Goal: Information Seeking & Learning: Learn about a topic

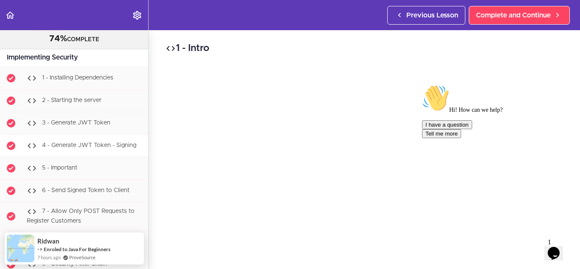
scroll to position [11823, 0]
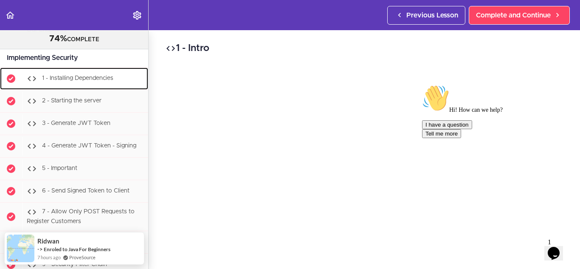
click at [100, 81] on span "1 - Installing Dependencies" at bounding box center [77, 78] width 71 height 6
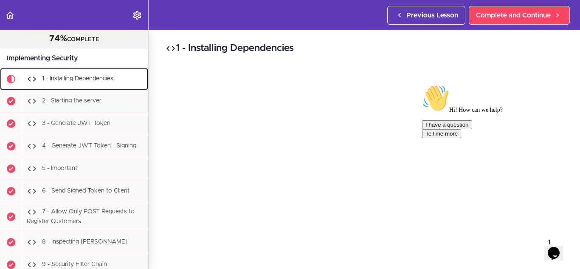
scroll to position [11858, 0]
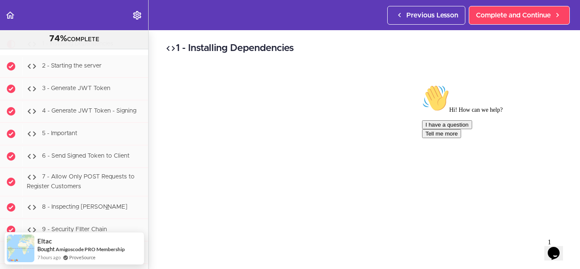
click at [422, 84] on icon "Chat attention grabber" at bounding box center [422, 84] width 0 height 0
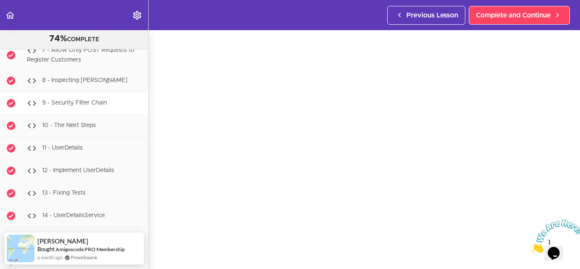
scroll to position [11984, 0]
click at [98, 105] on span "9 - Security FIlter Chain" at bounding box center [74, 102] width 65 height 6
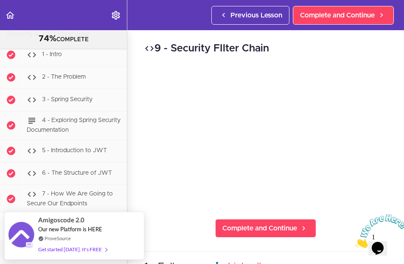
click at [343, 40] on div "9 - Security FIlter Chain Complete and Continue 1 - Follow us on LinkedIn 2 - S…" at bounding box center [265, 146] width 277 height 233
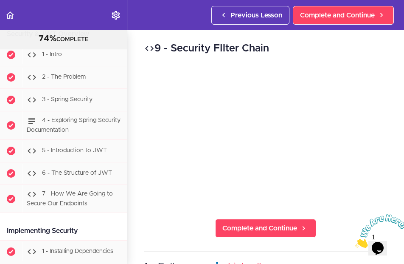
click at [313, 50] on h2 "9 - Security FIlter Chain" at bounding box center [265, 48] width 243 height 14
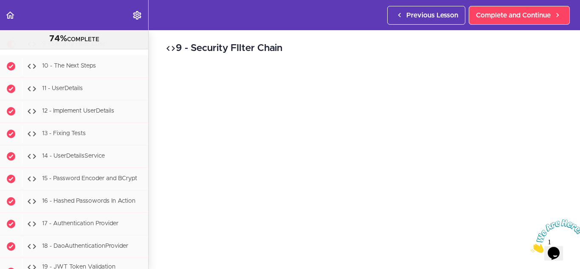
drag, startPoint x: 574, startPoint y: 218, endPoint x: 1101, endPoint y: 430, distance: 568.1
click at [531, 247] on icon "Close" at bounding box center [531, 250] width 0 height 7
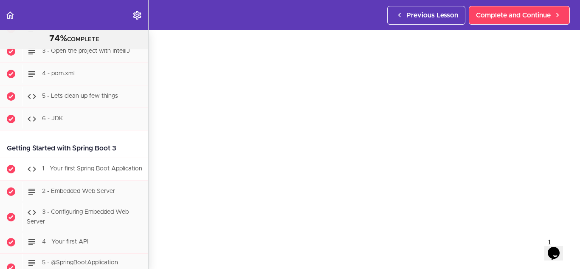
scroll to position [528, 0]
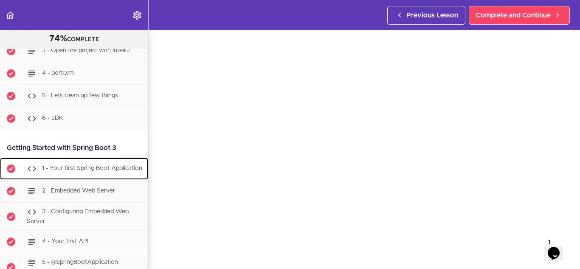
click at [75, 165] on span "1 - Your first Spring Boot Application" at bounding box center [92, 168] width 100 height 6
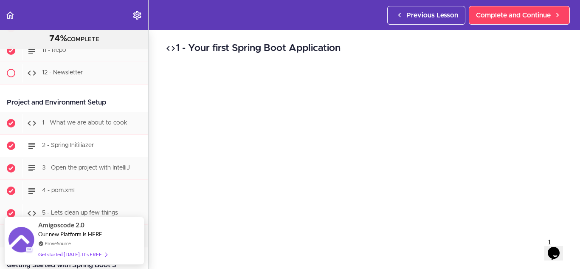
scroll to position [411, 0]
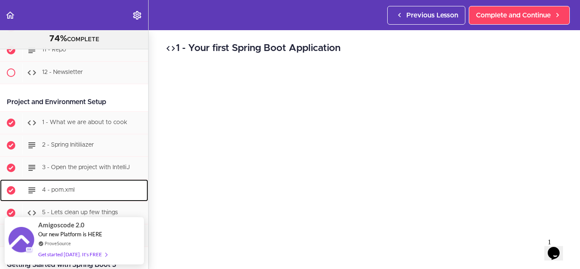
click at [70, 189] on span "4 - pom.xml" at bounding box center [58, 190] width 33 height 6
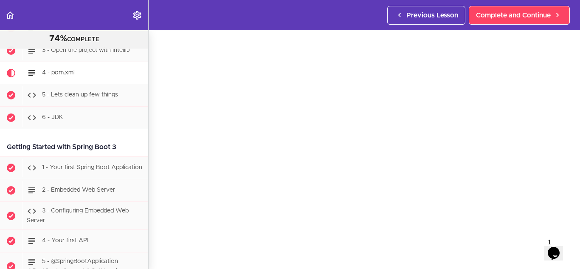
scroll to position [45, 0]
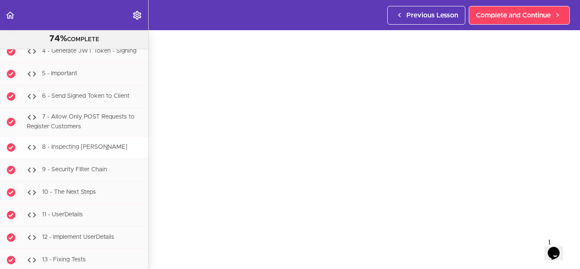
scroll to position [11918, 0]
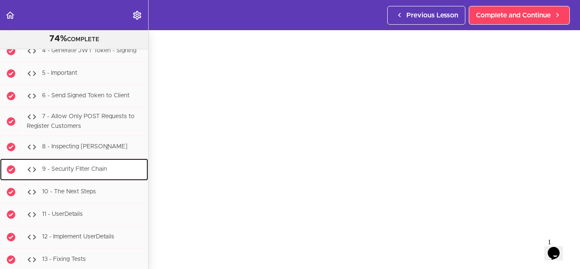
click at [90, 172] on span "9 - Security FIlter Chain" at bounding box center [74, 169] width 65 height 6
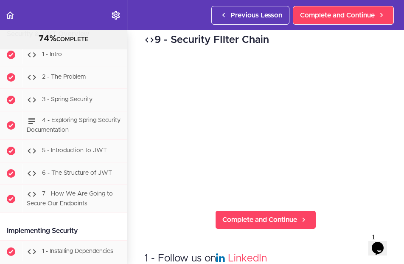
scroll to position [7, 0]
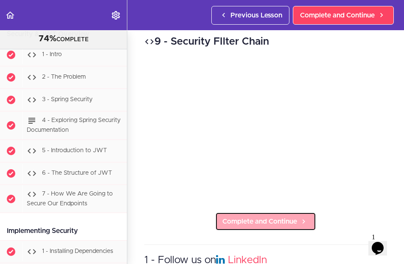
click at [263, 218] on span "Complete and Continue" at bounding box center [259, 221] width 75 height 10
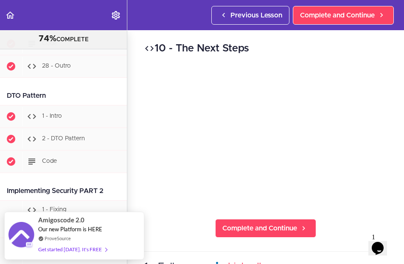
scroll to position [12939, 0]
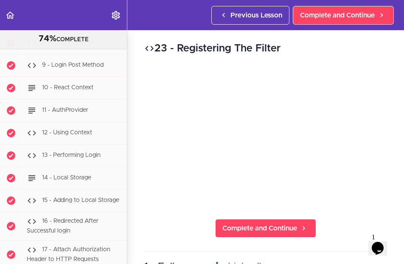
scroll to position [13829, 0]
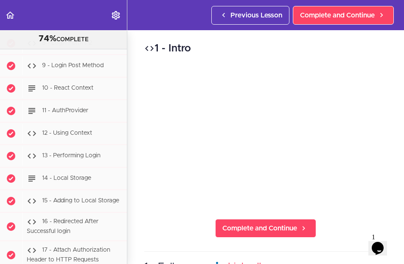
scroll to position [13885, 0]
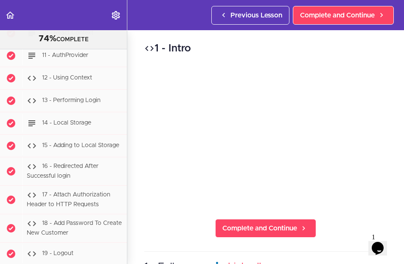
click at [329, 48] on h2 "1 - Intro" at bounding box center [265, 48] width 243 height 14
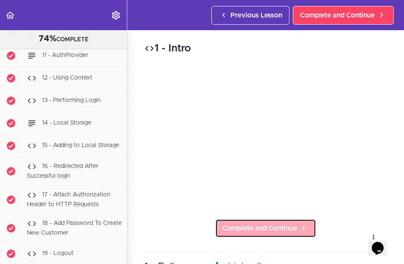
click at [254, 223] on span "Complete and Continue" at bounding box center [259, 228] width 75 height 10
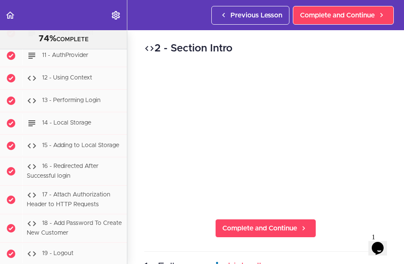
scroll to position [13907, 0]
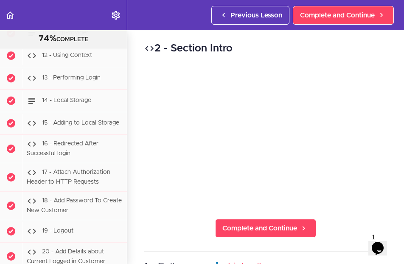
click at [266, 66] on div "2 - Section Intro Complete and Continue 1 - Follow us on LinkedIn 2 - Subscribe…" at bounding box center [265, 146] width 277 height 233
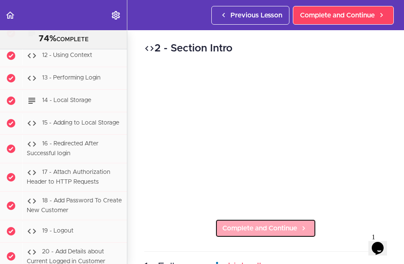
click at [278, 223] on span "Complete and Continue" at bounding box center [259, 228] width 75 height 10
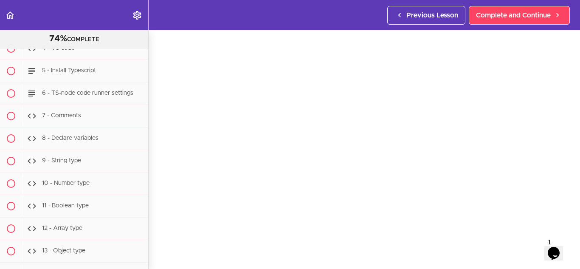
scroll to position [14820, 0]
click at [154, 72] on div "3 - Installing React Router Complete and Continue 1 - Follow us on LinkedIn 2 -…" at bounding box center [364, 118] width 431 height 239
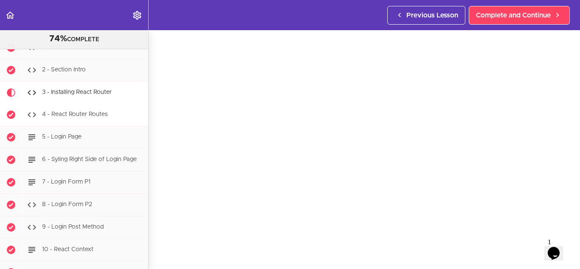
scroll to position [13203, 0]
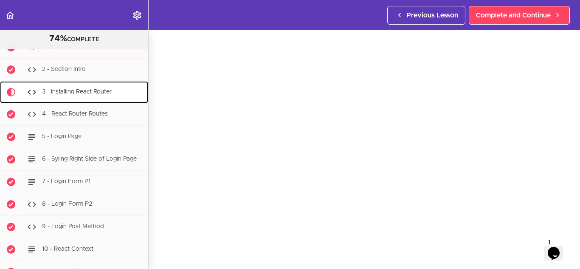
click at [78, 95] on span "3 - Installing React Router" at bounding box center [77, 92] width 70 height 6
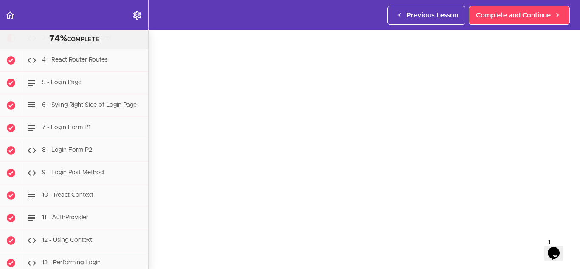
scroll to position [37, 0]
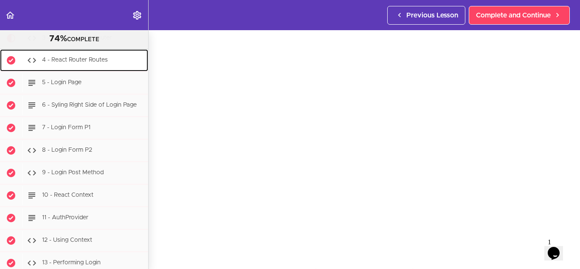
click at [77, 63] on span "4 - React Router Routes" at bounding box center [75, 60] width 66 height 6
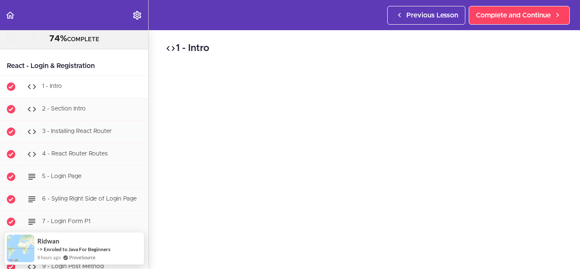
scroll to position [13163, 0]
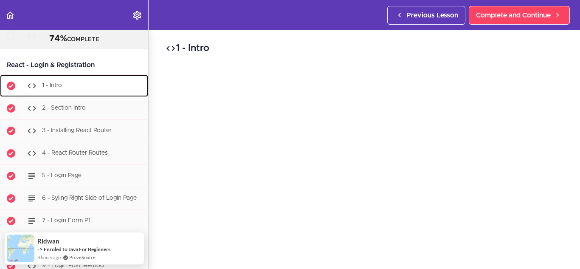
click at [63, 95] on div "1 - Intro" at bounding box center [85, 85] width 126 height 19
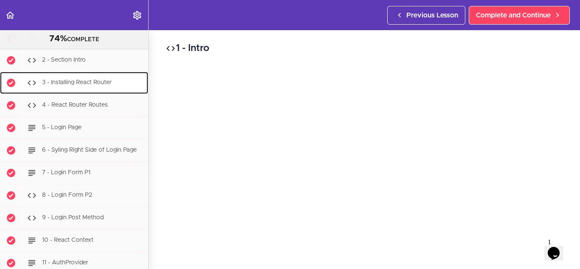
click at [76, 85] on span "3 - Installing React Router" at bounding box center [77, 82] width 70 height 6
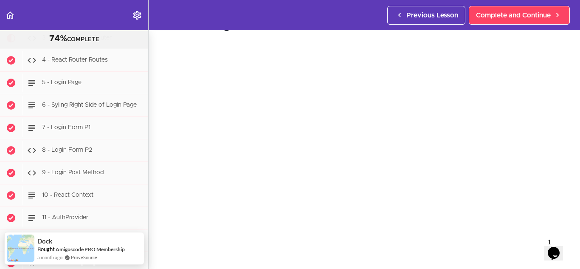
scroll to position [32, 0]
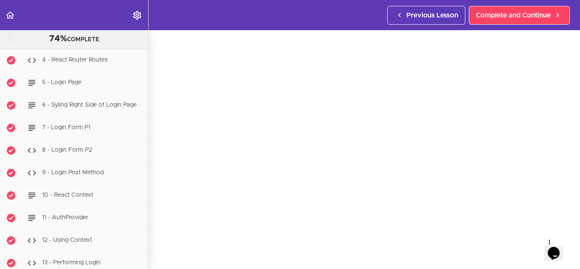
click at [569, 194] on div "3 - Installing React Router Complete and Continue 1 - Follow us on LinkedIn 2 -…" at bounding box center [364, 117] width 431 height 239
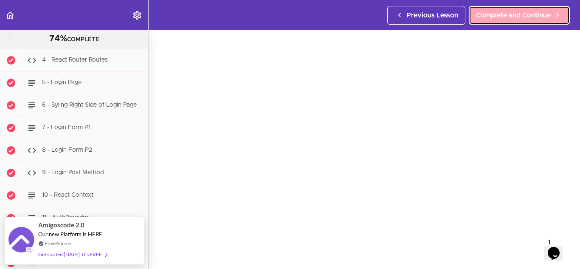
click at [511, 10] on span "Complete and Continue" at bounding box center [513, 15] width 75 height 10
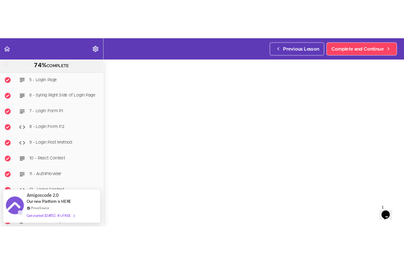
scroll to position [29, 0]
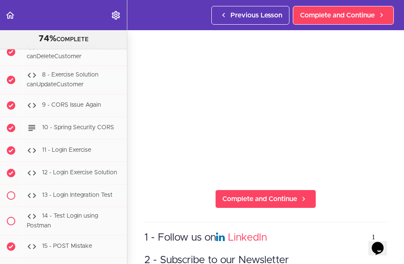
click at [356, 196] on div "4 - React Router Routes Complete and Continue 1 - Follow us on LinkedIn 2 - Sub…" at bounding box center [265, 117] width 277 height 233
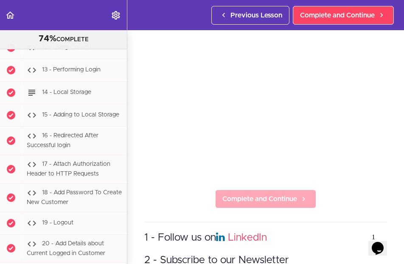
scroll to position [30, 0]
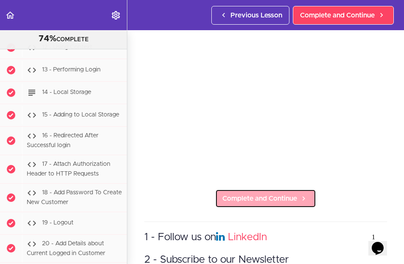
click at [262, 193] on span "Complete and Continue" at bounding box center [259, 198] width 75 height 10
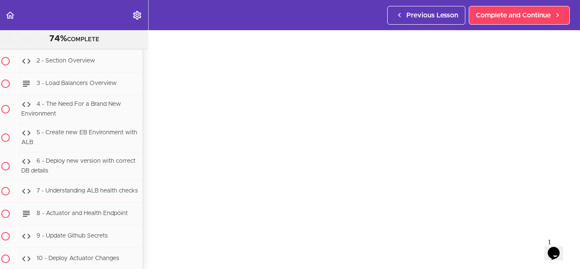
scroll to position [42, 0]
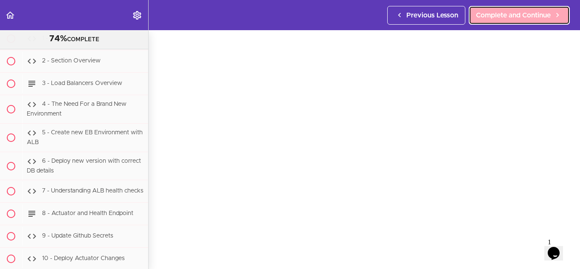
click at [526, 18] on span "Complete and Continue" at bounding box center [513, 15] width 75 height 10
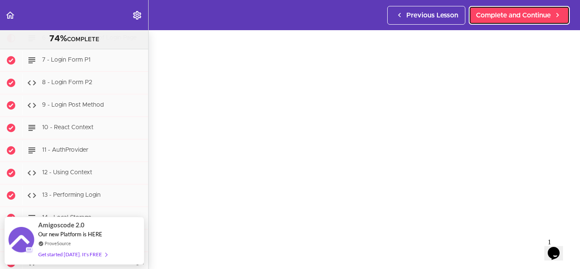
scroll to position [37, 0]
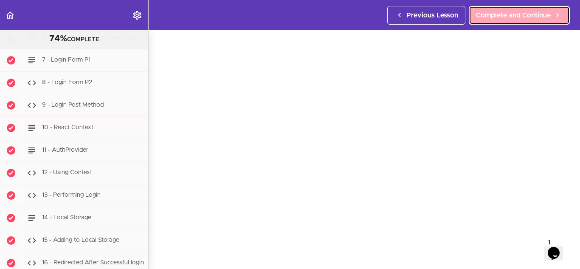
click at [529, 14] on span "Complete and Continue" at bounding box center [513, 15] width 75 height 10
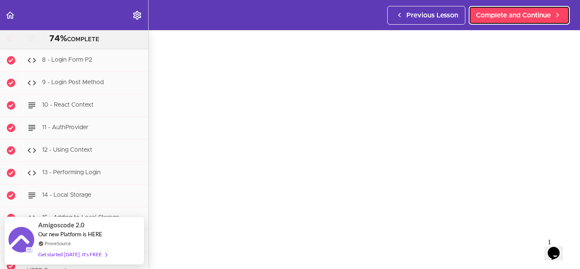
scroll to position [36, 0]
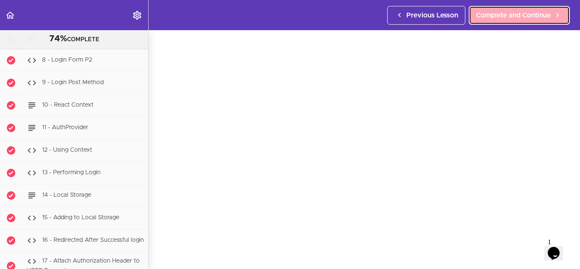
click at [510, 17] on span "Complete and Continue" at bounding box center [513, 15] width 75 height 10
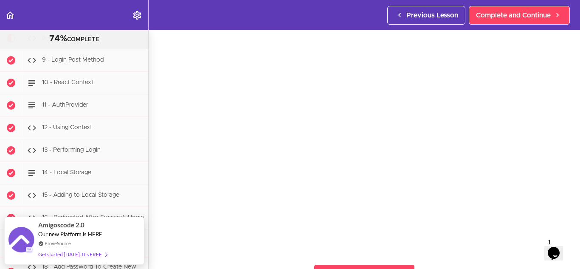
scroll to position [42, 0]
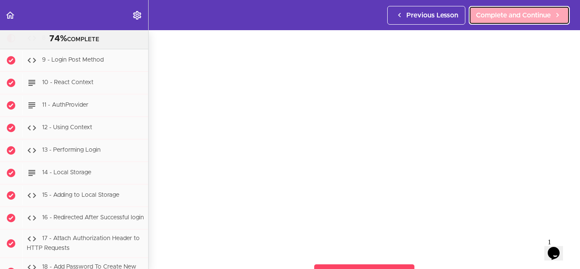
click at [533, 14] on span "Complete and Continue" at bounding box center [513, 15] width 75 height 10
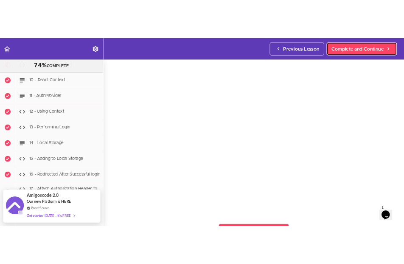
scroll to position [37, 0]
